Goal: Check status

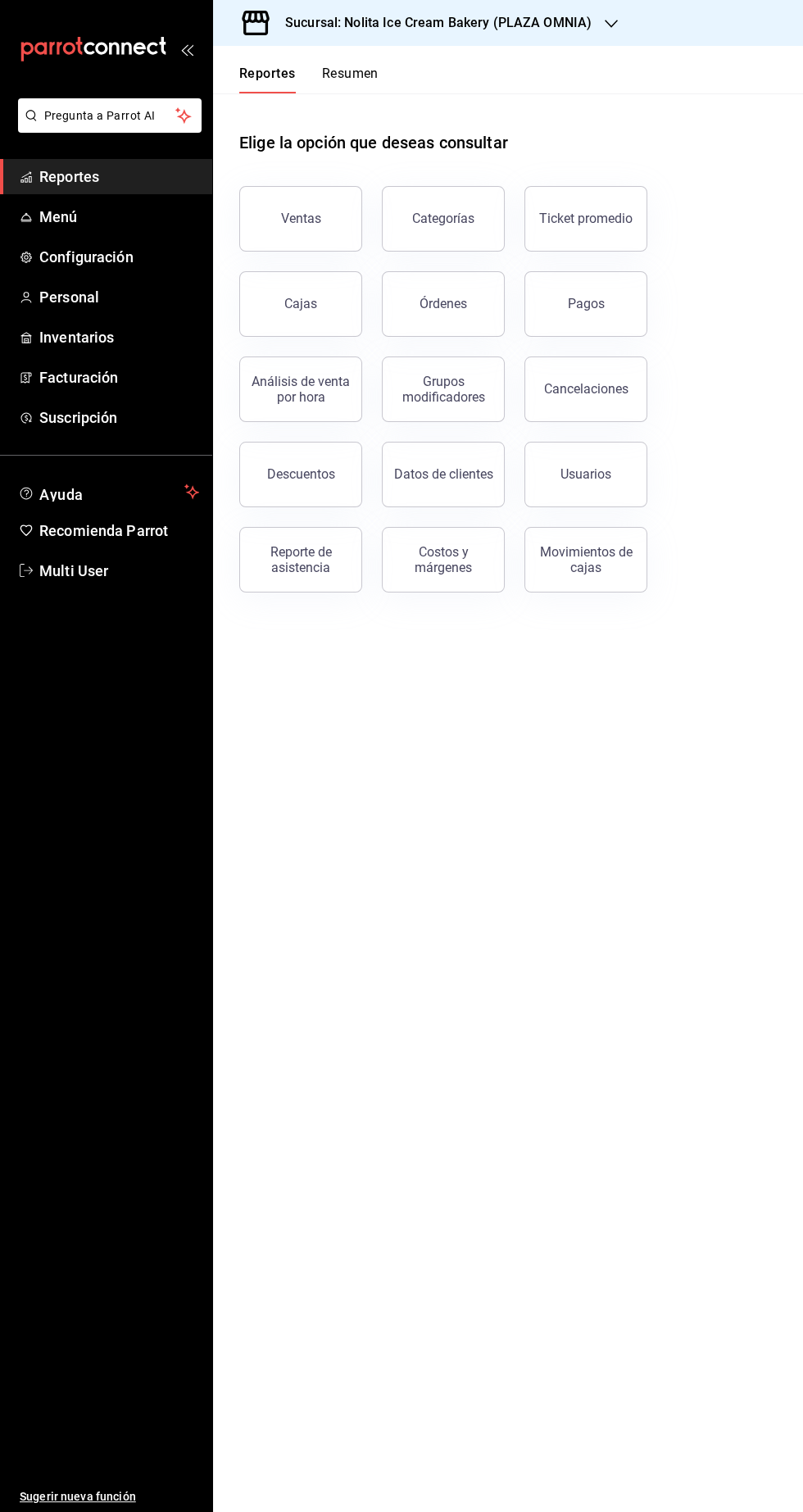
click at [380, 27] on h3 "Sucursal: Nolita Ice Cream Bakery (PLAZA OMNIA)" at bounding box center [432, 23] width 320 height 20
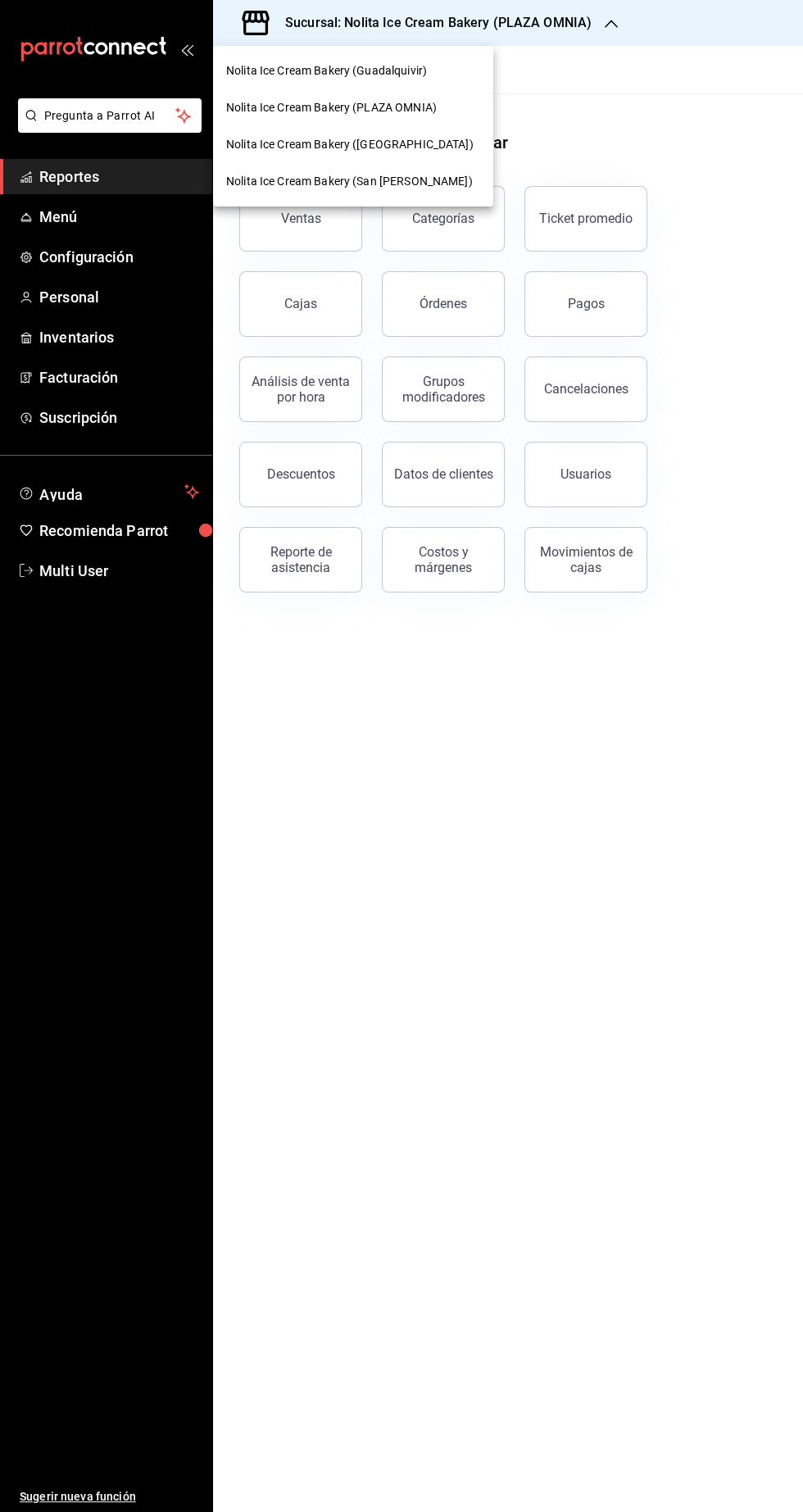
click at [309, 60] on div "Nolita Ice Cream Bakery (Guadalquivir)" at bounding box center [353, 70] width 280 height 37
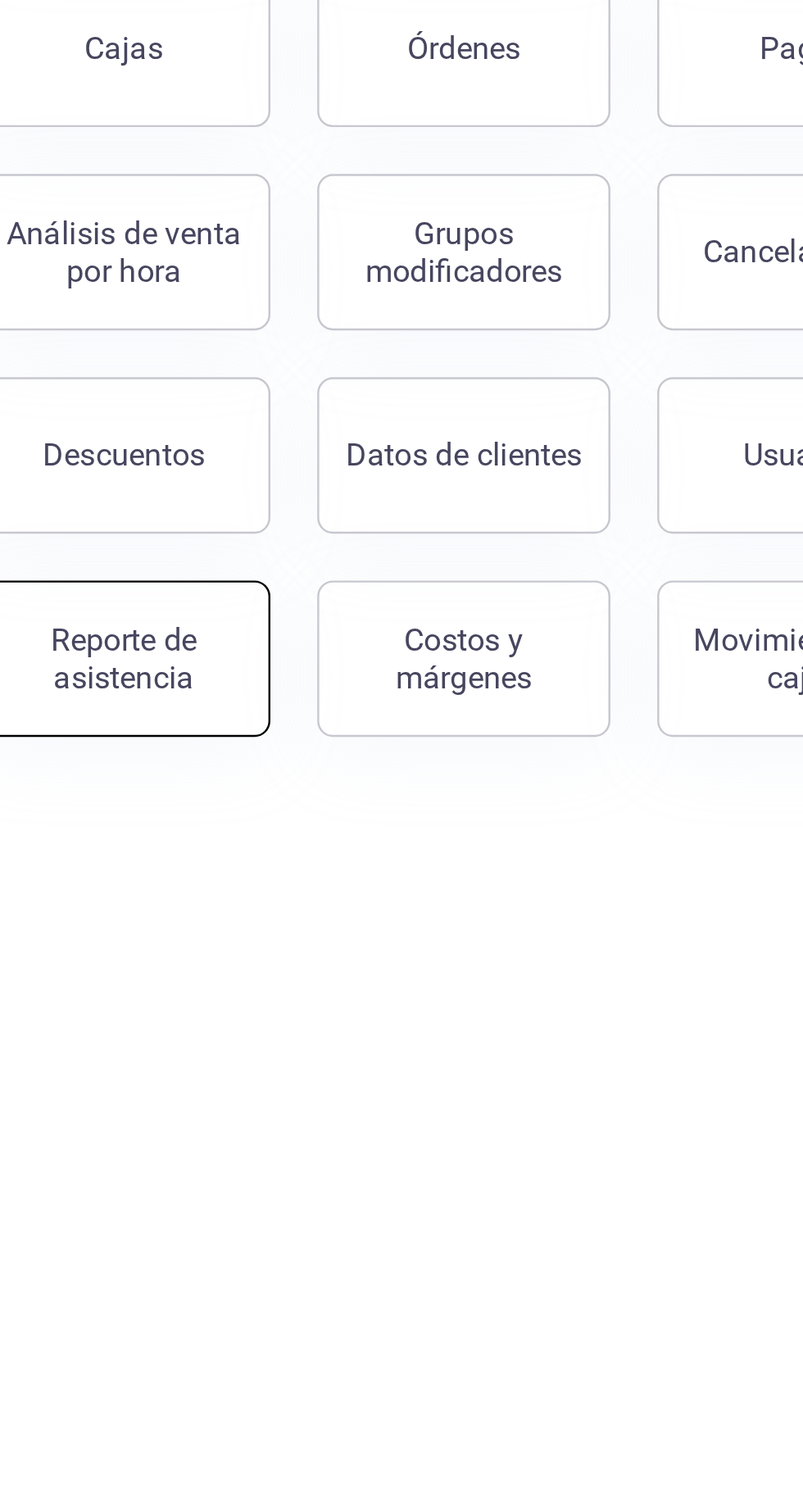
click at [312, 548] on div "Reporte de asistencia" at bounding box center [301, 560] width 102 height 31
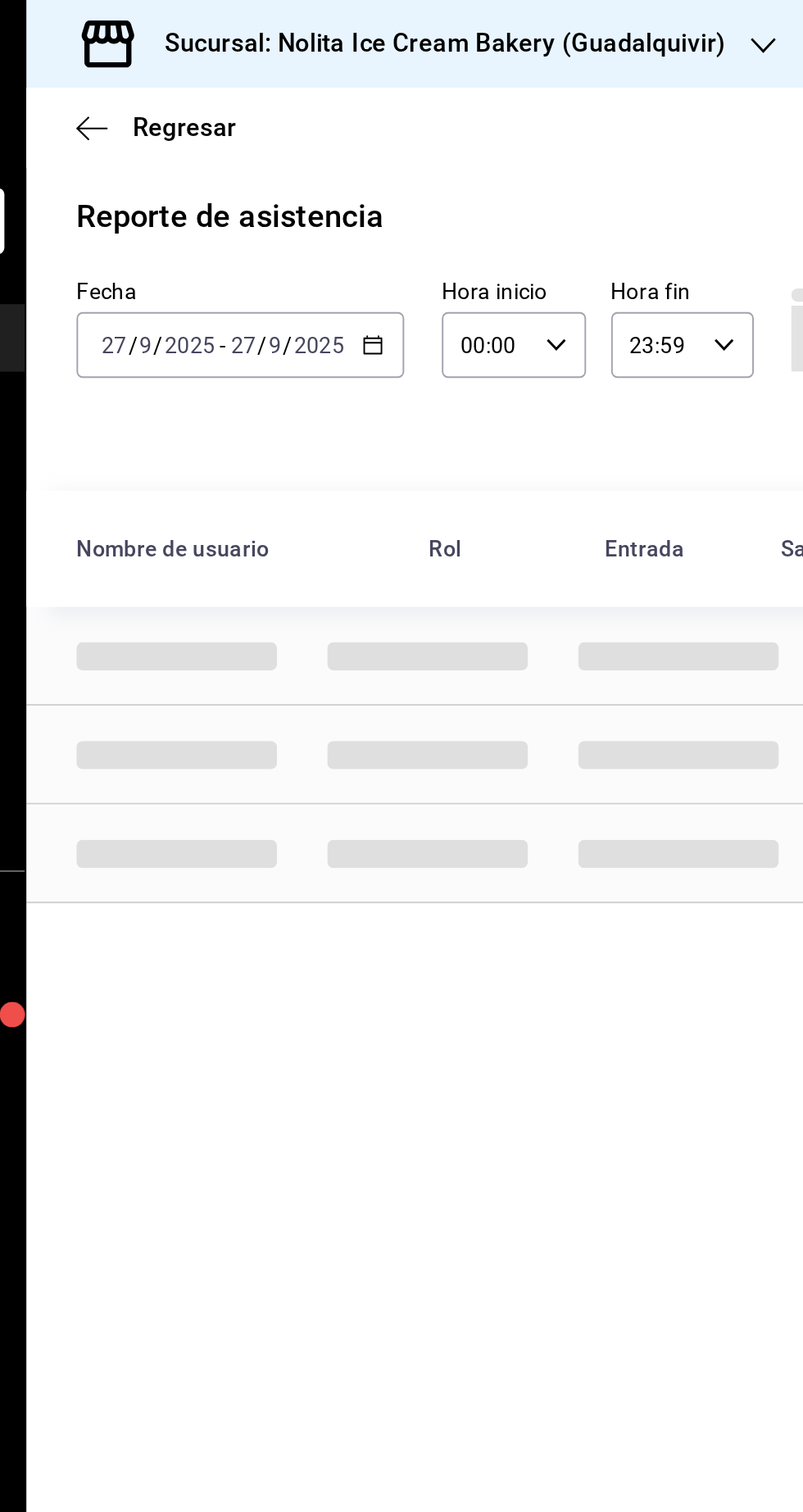
click at [553, 38] on div "Sucursal: Nolita Ice Cream Bakery (Guadalquivir)" at bounding box center [418, 22] width 385 height 46
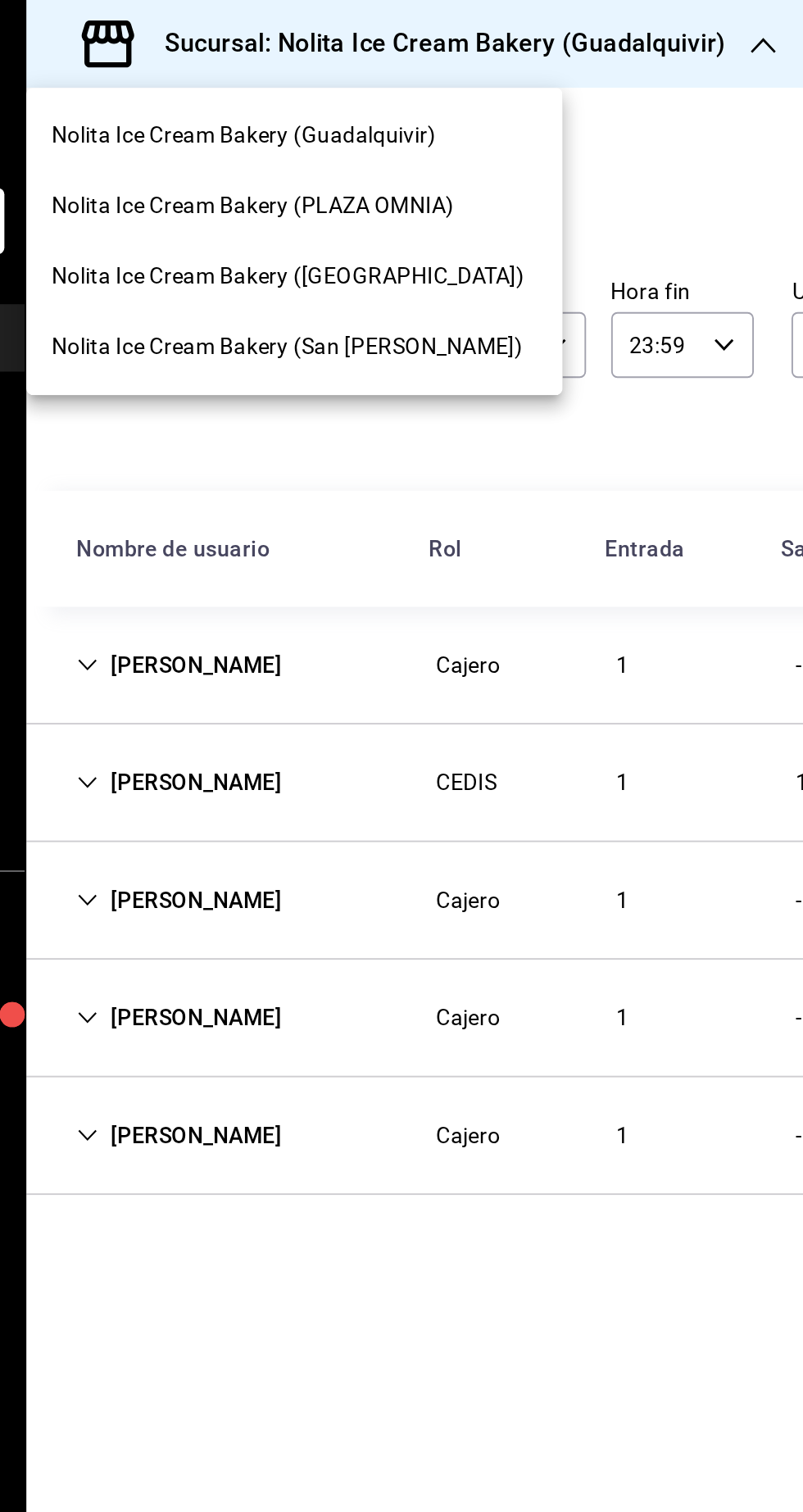
type input "7fb31379-653a-48c8-a59d-916b0e501286,aa9fc705-a843-4189-a582-af34302a3c3c,9012d…"
click at [418, 71] on span "Nolita Ice Cream Bakery (Guadalquivir)" at bounding box center [327, 70] width 201 height 17
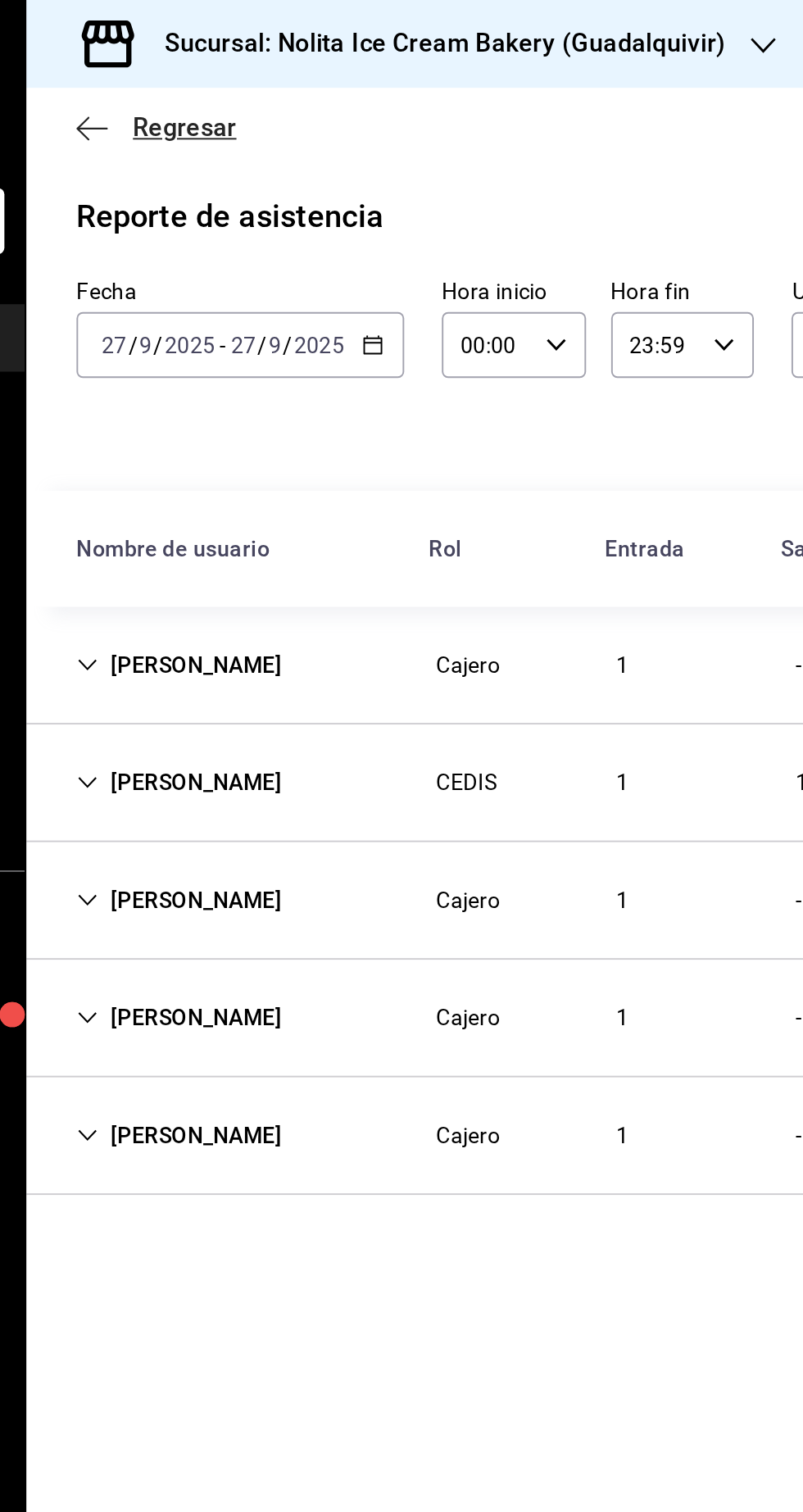
click at [247, 66] on icon "button" at bounding box center [248, 66] width 17 height 1
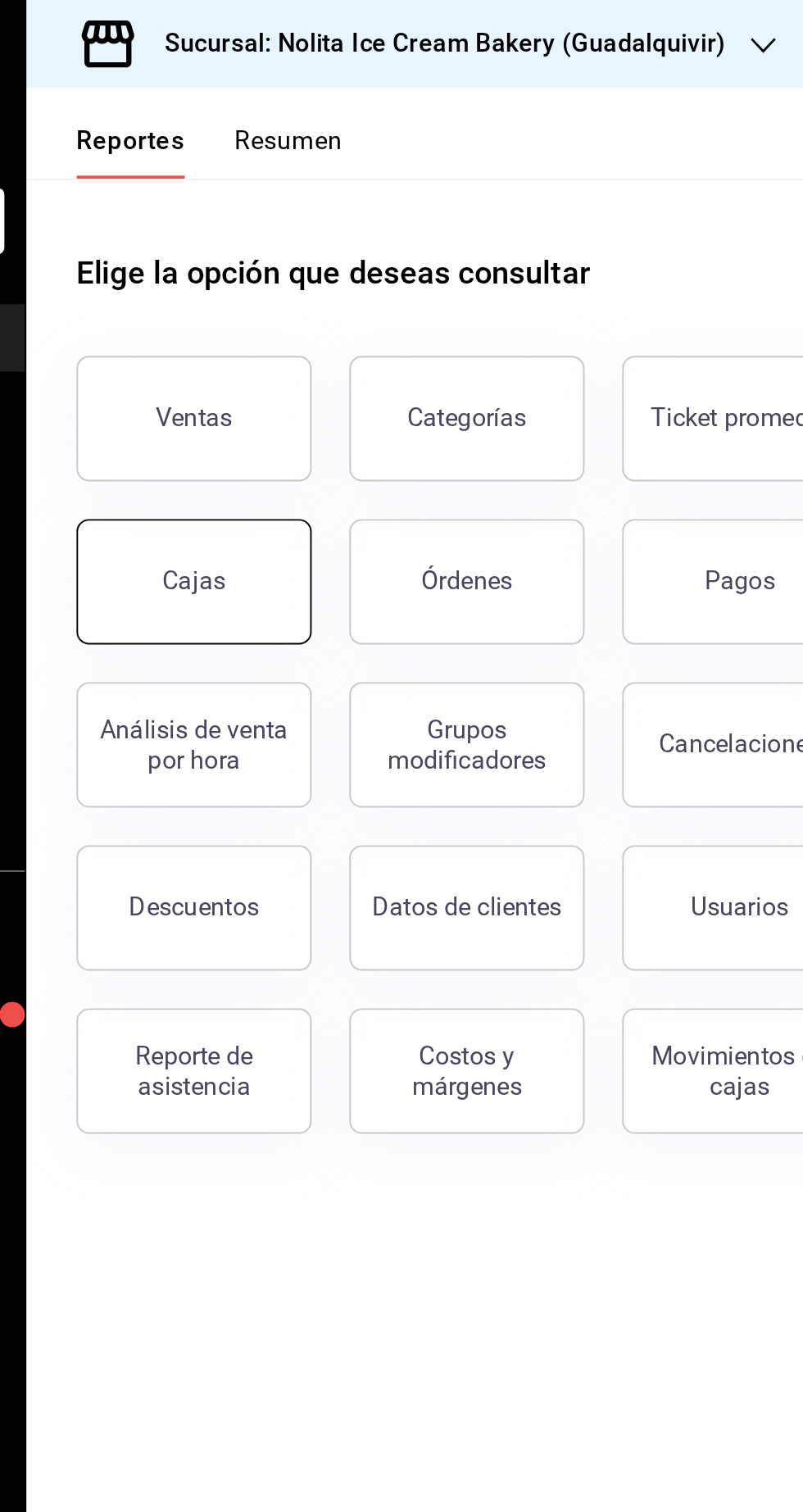
click at [312, 308] on div "Cajas" at bounding box center [301, 304] width 34 height 20
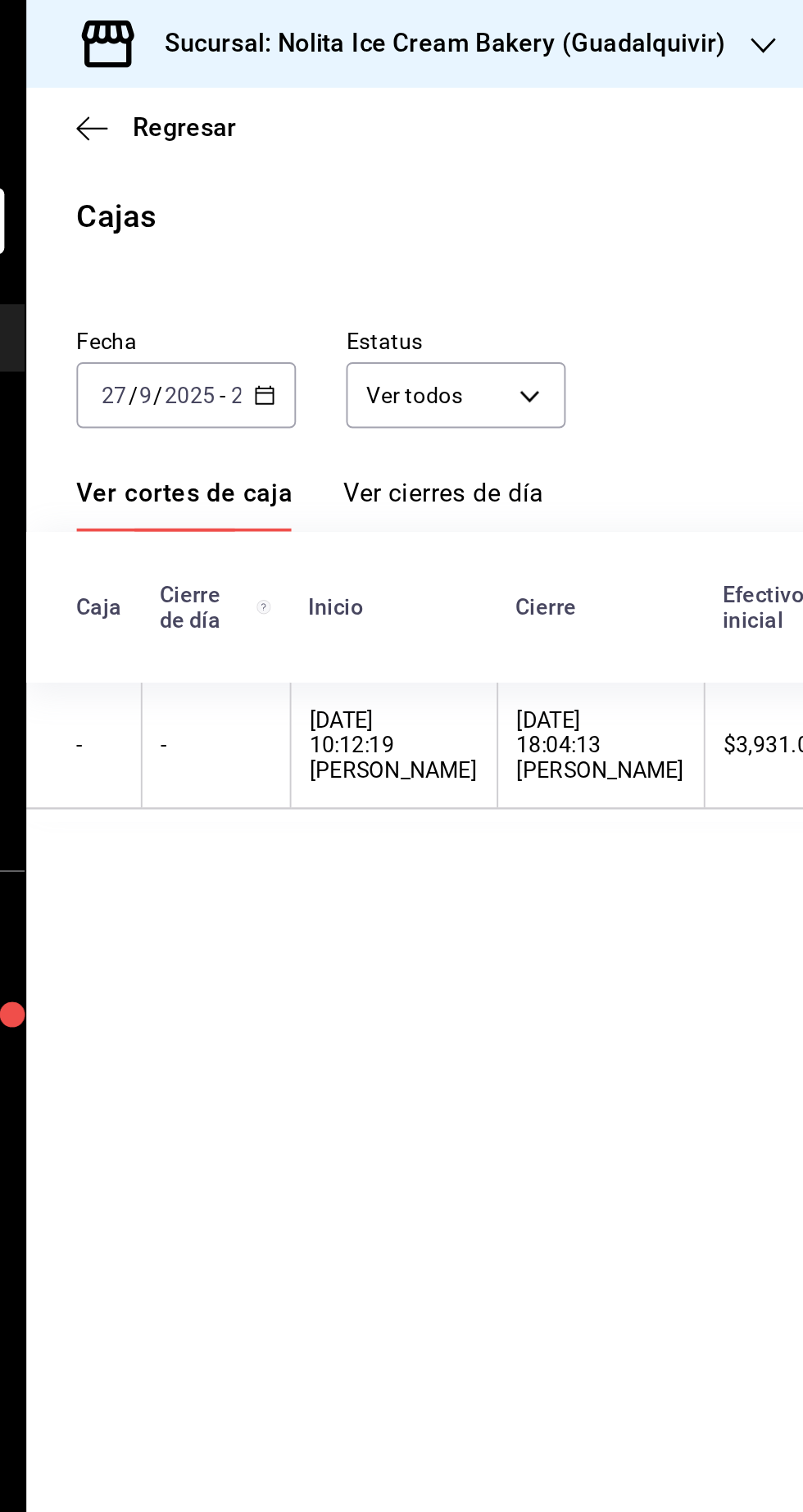
click at [307, 207] on input "2025" at bounding box center [298, 206] width 28 height 13
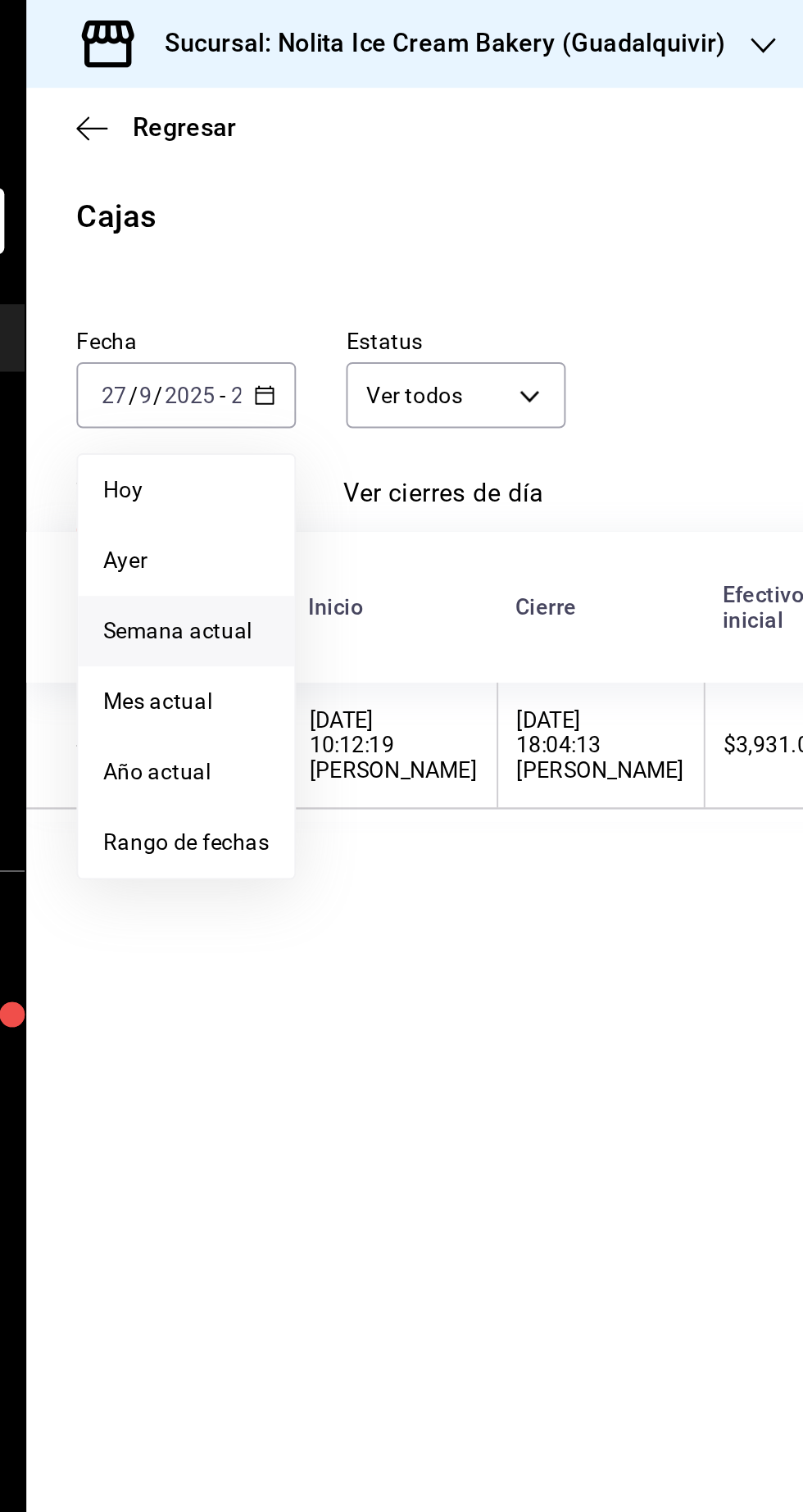
click at [314, 332] on span "Semana actual" at bounding box center [297, 330] width 87 height 17
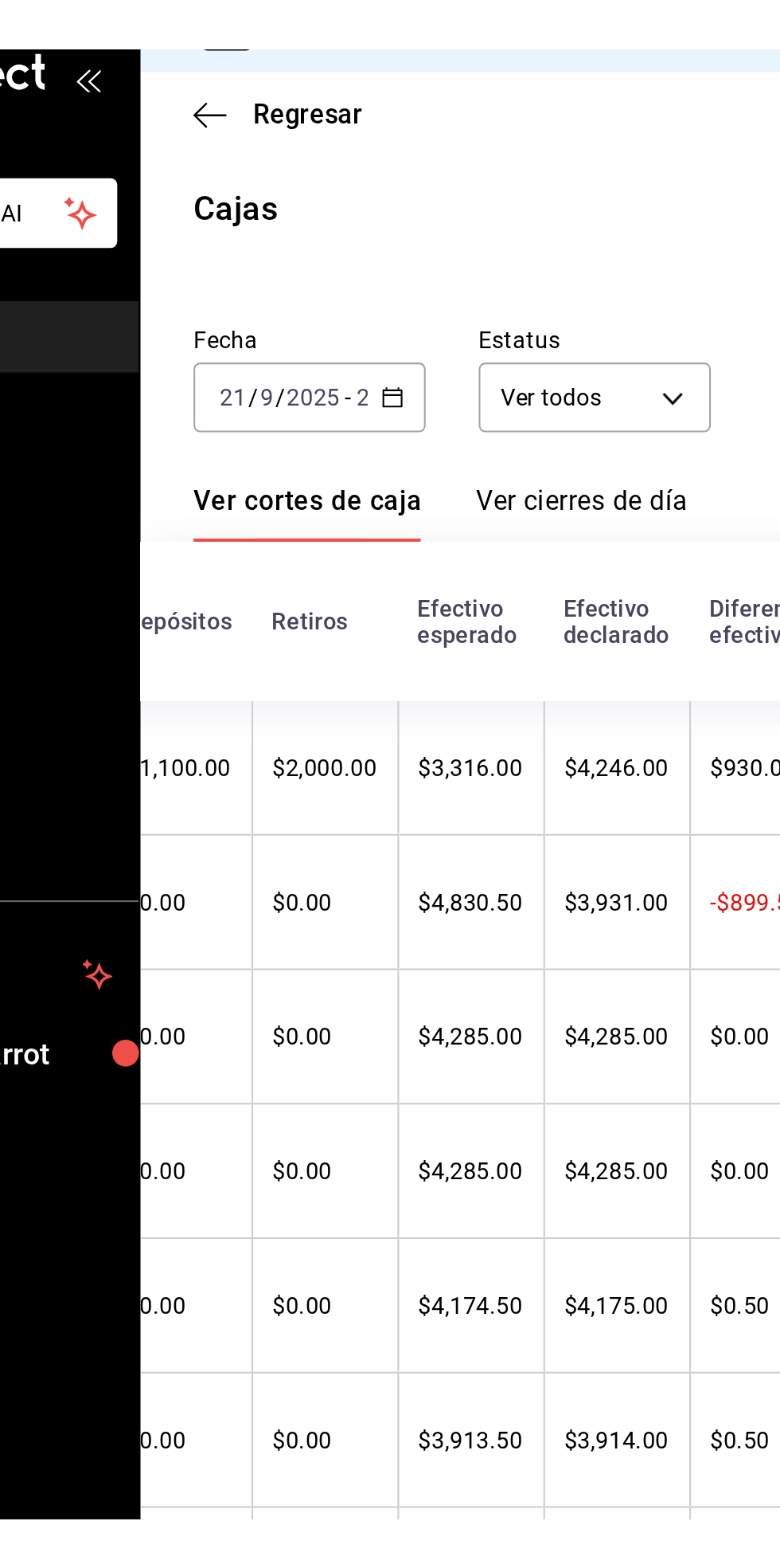
scroll to position [0, 491]
